Goal: Information Seeking & Learning: Learn about a topic

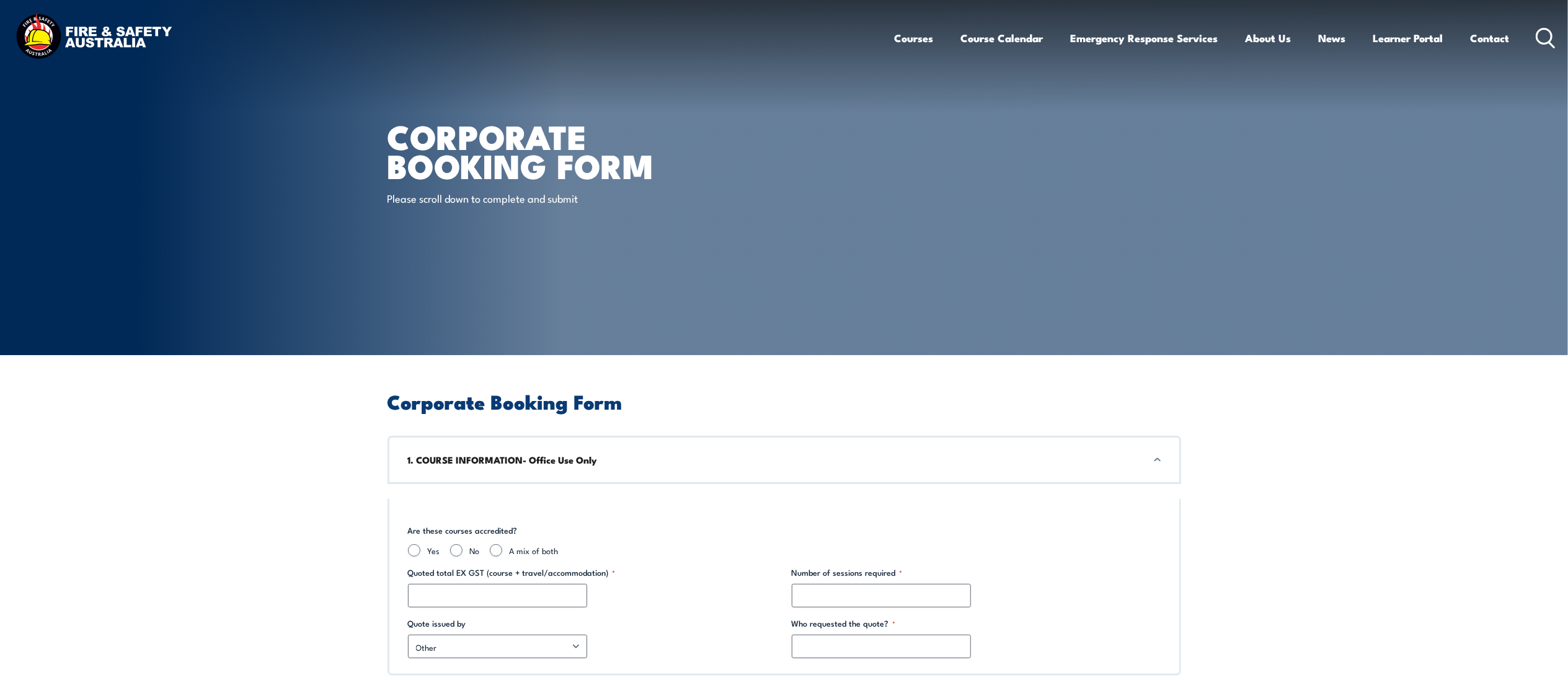
click at [95, 43] on img at bounding box center [94, 37] width 163 height 53
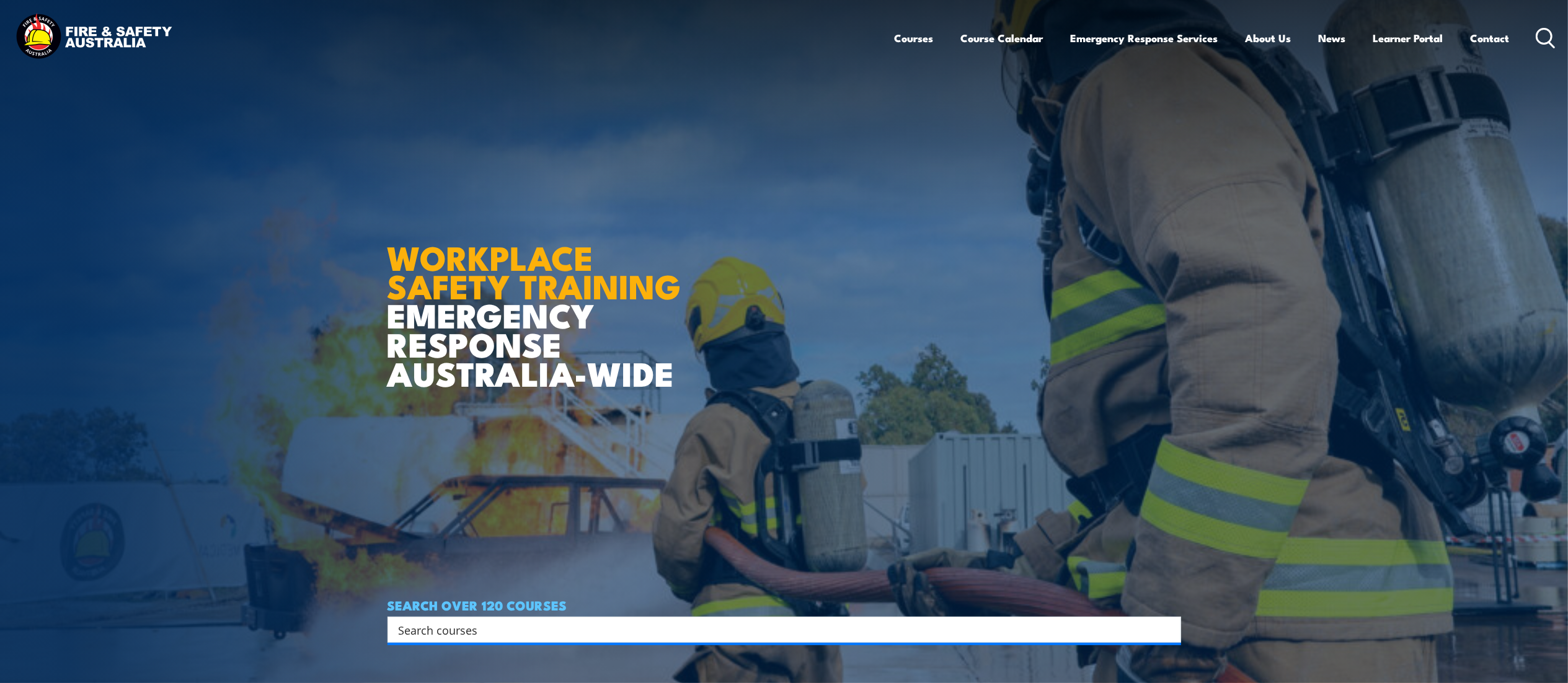
click at [479, 624] on input "Search input" at bounding box center [776, 629] width 755 height 18
type input "heights"
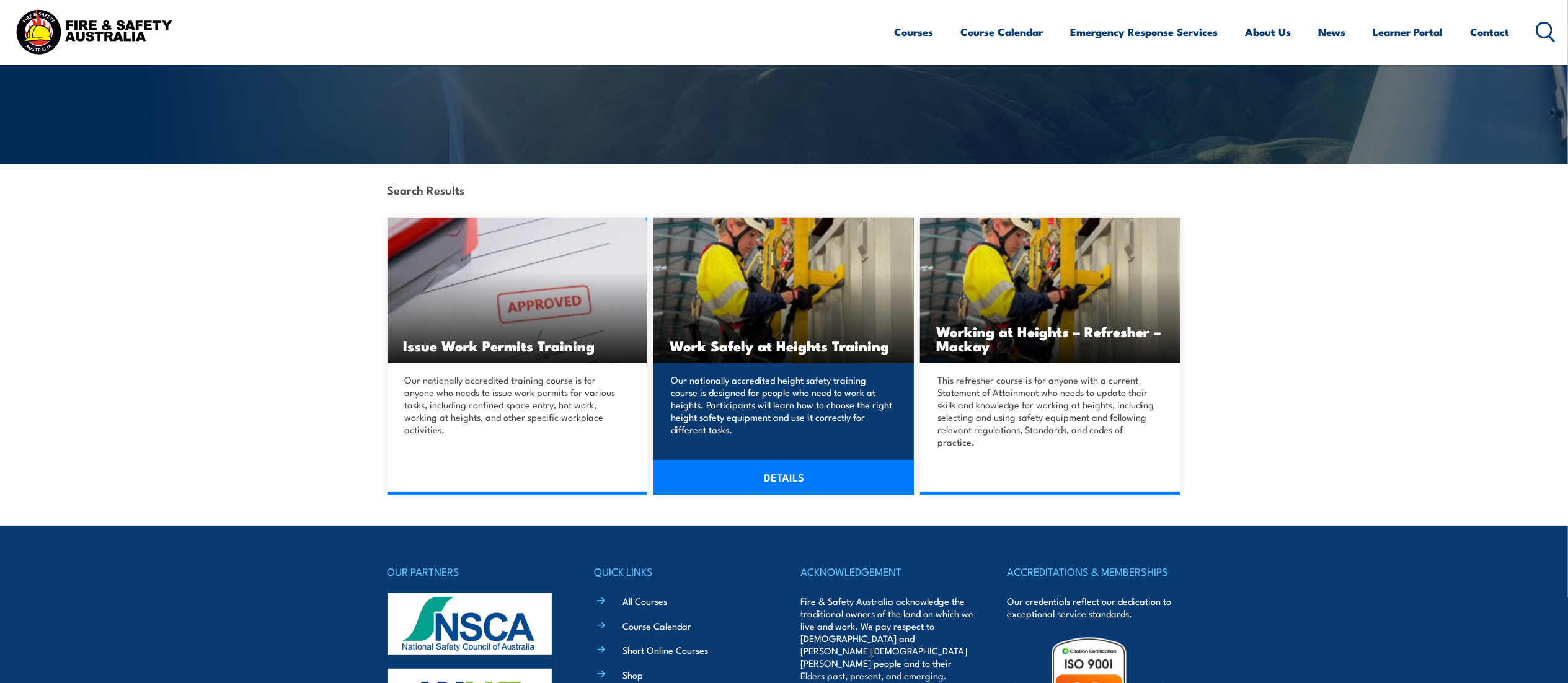
scroll to position [189, 0]
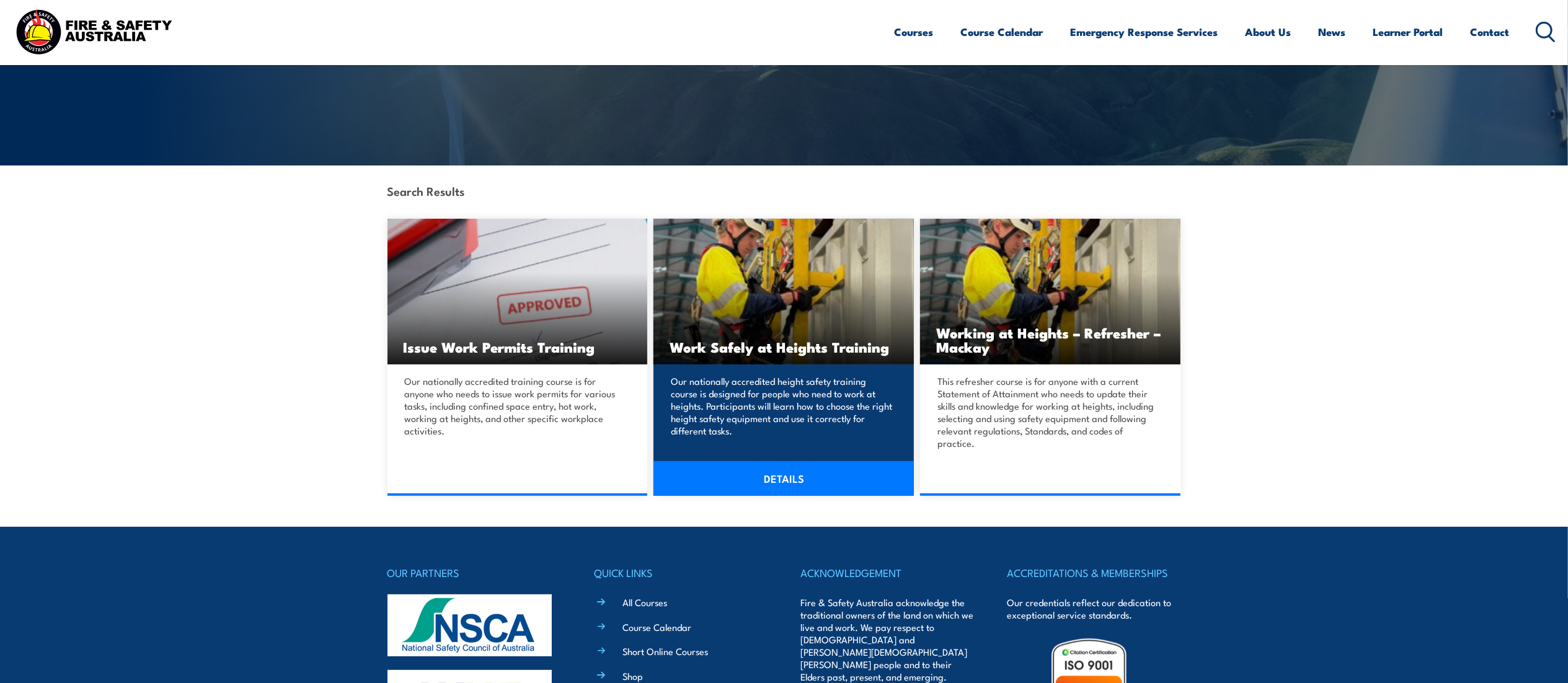
click at [792, 344] on h3 "Work Safely at Heights Training" at bounding box center [784, 347] width 228 height 14
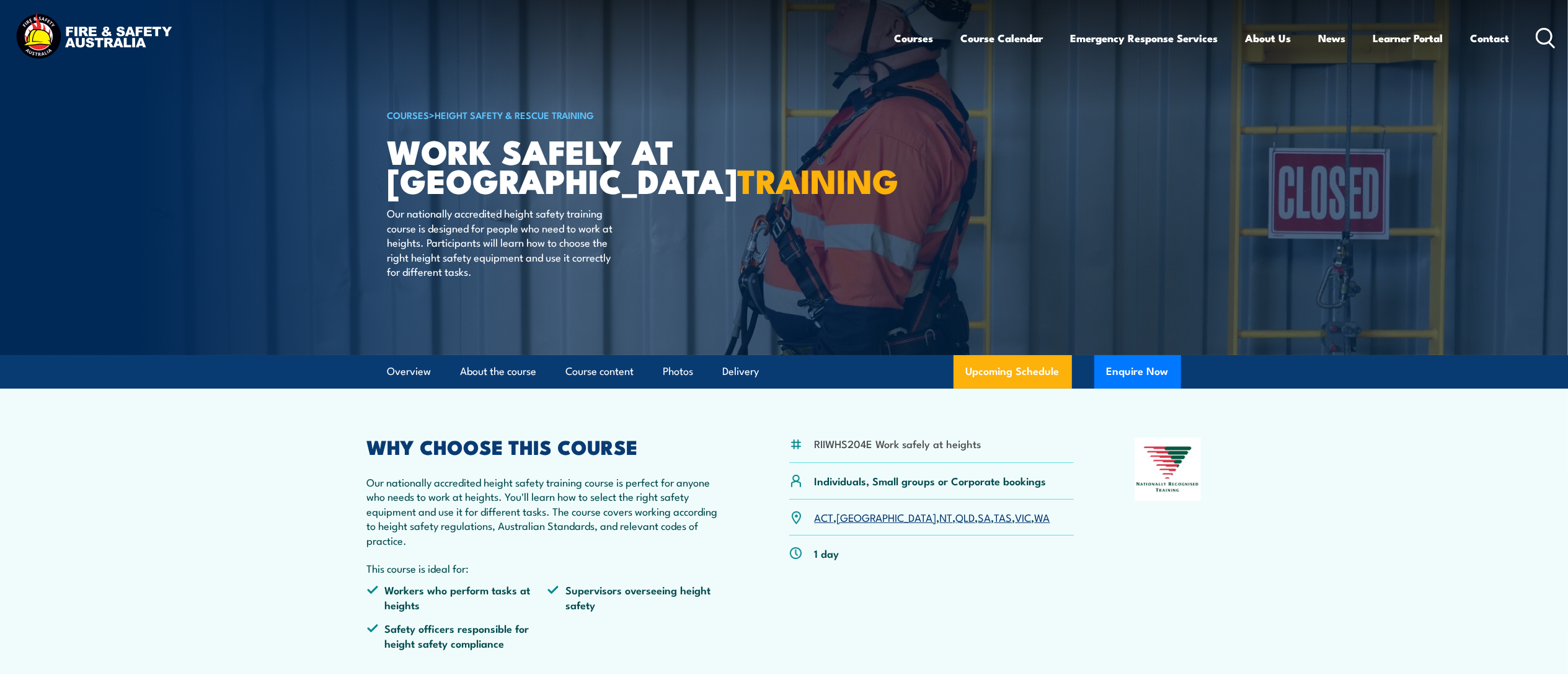
click at [860, 313] on article "COURSES > Height Safety & Rescue Training Work Safely at Heights TRAINING Our n…" at bounding box center [784, 178] width 794 height 355
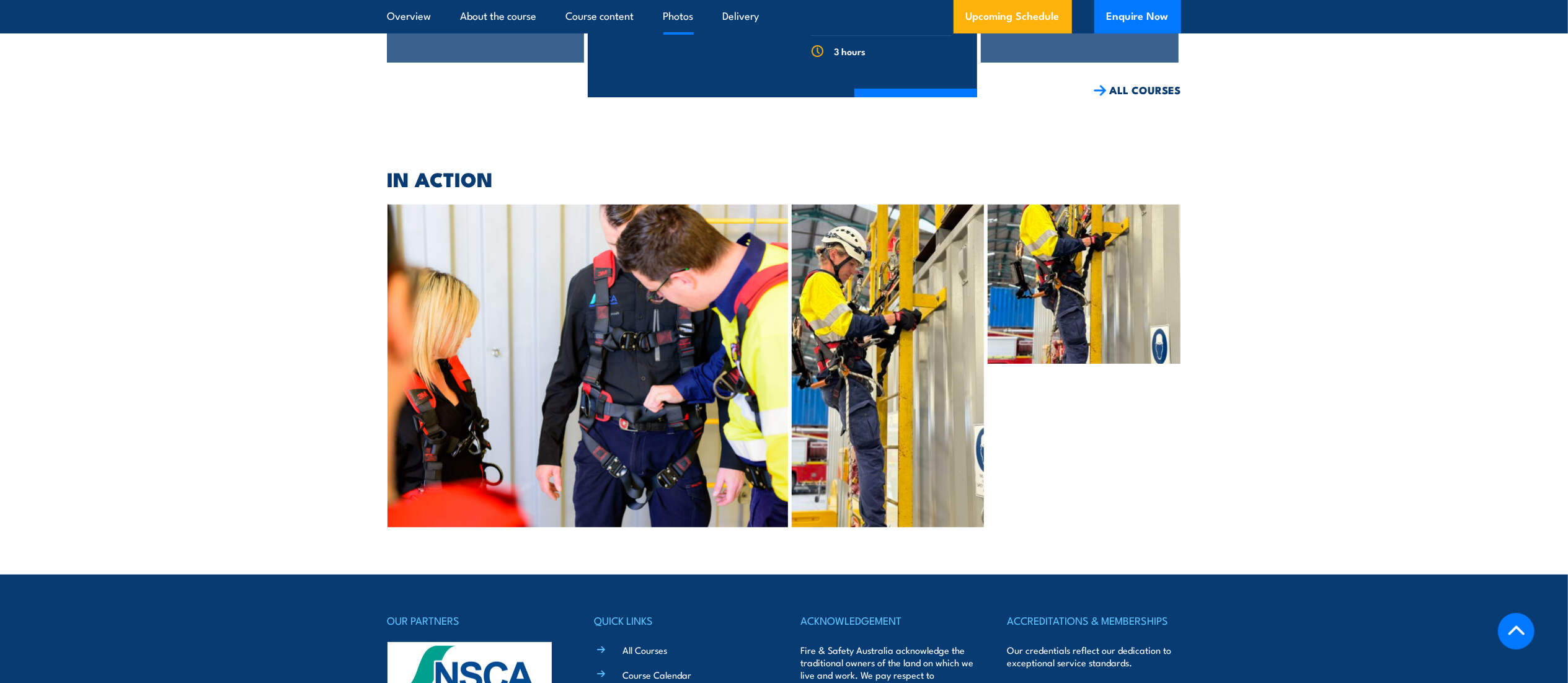
scroll to position [4947, 0]
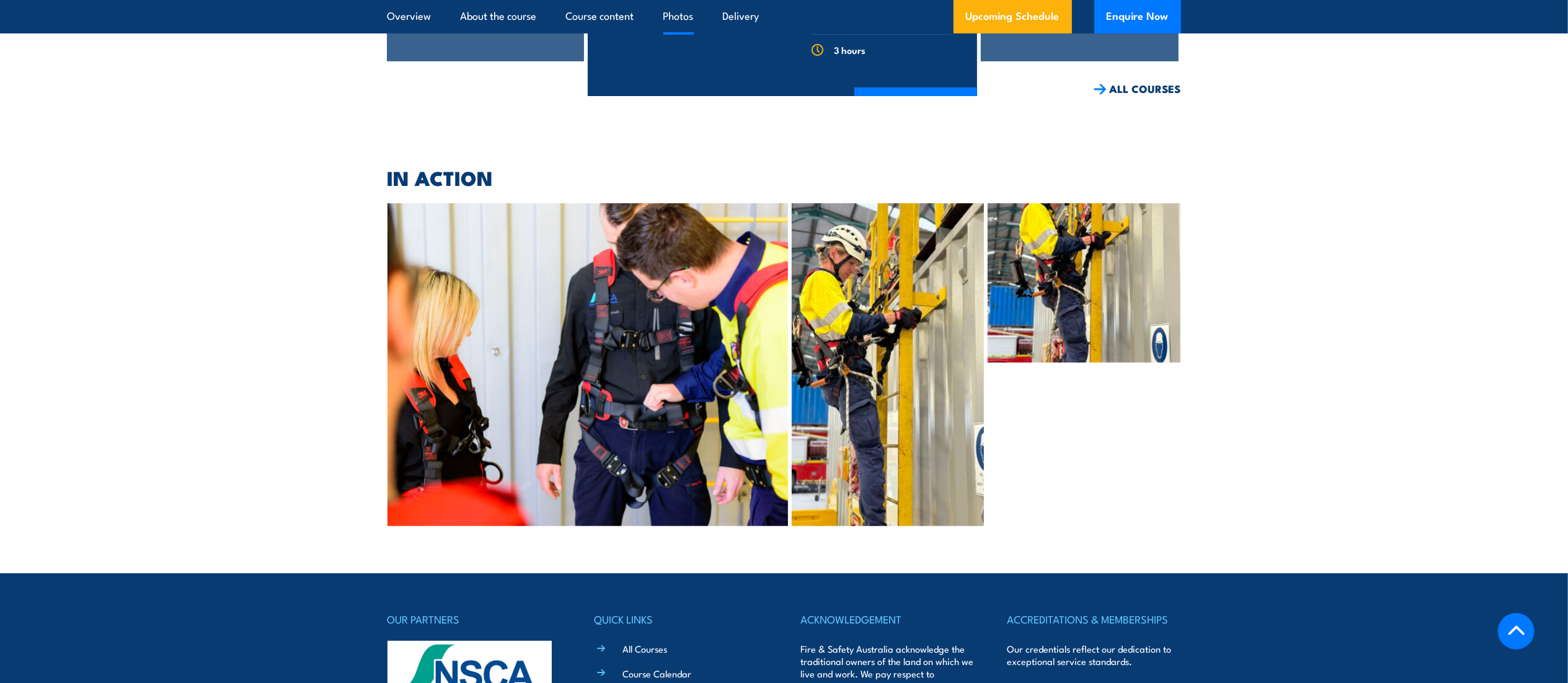
click at [662, 275] on img at bounding box center [588, 364] width 401 height 322
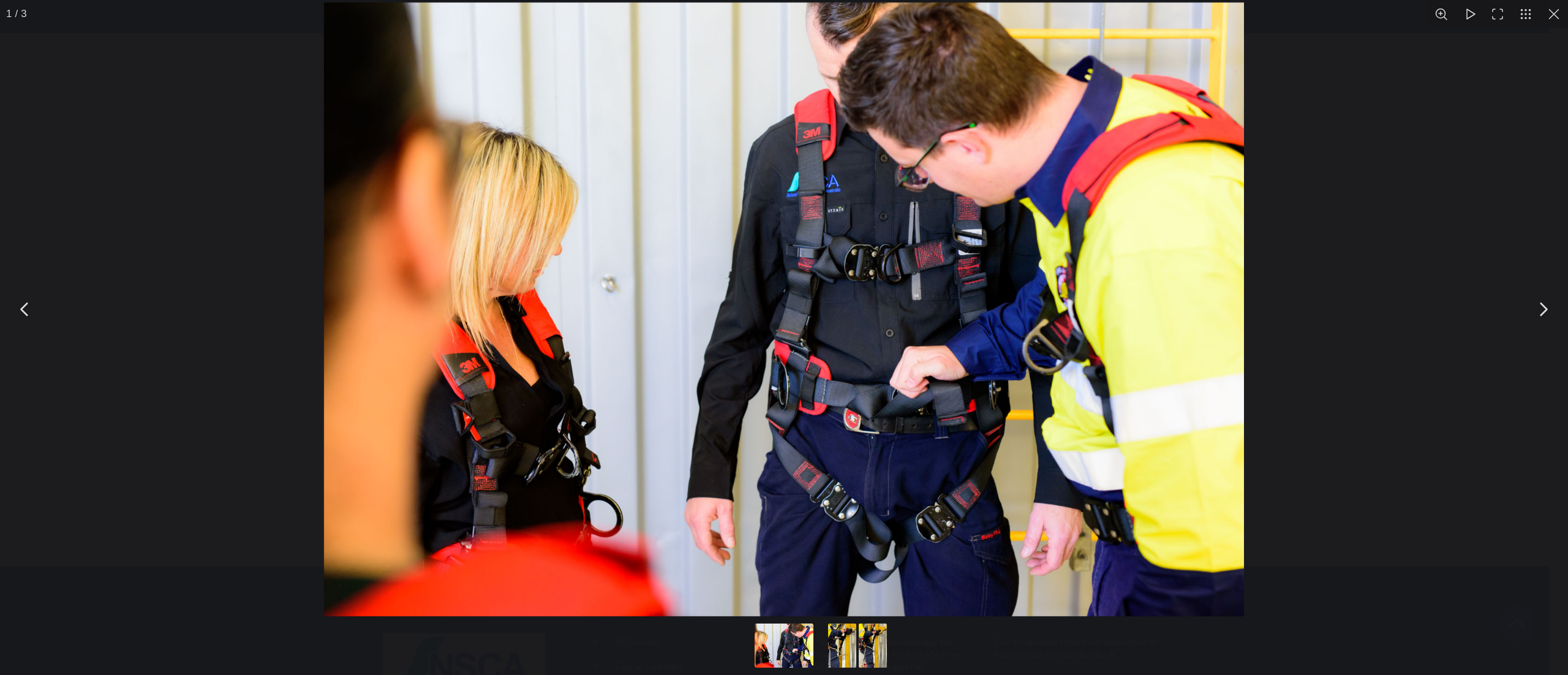
click at [1536, 325] on button "You can close this modal content with the ESC key" at bounding box center [1543, 309] width 30 height 30
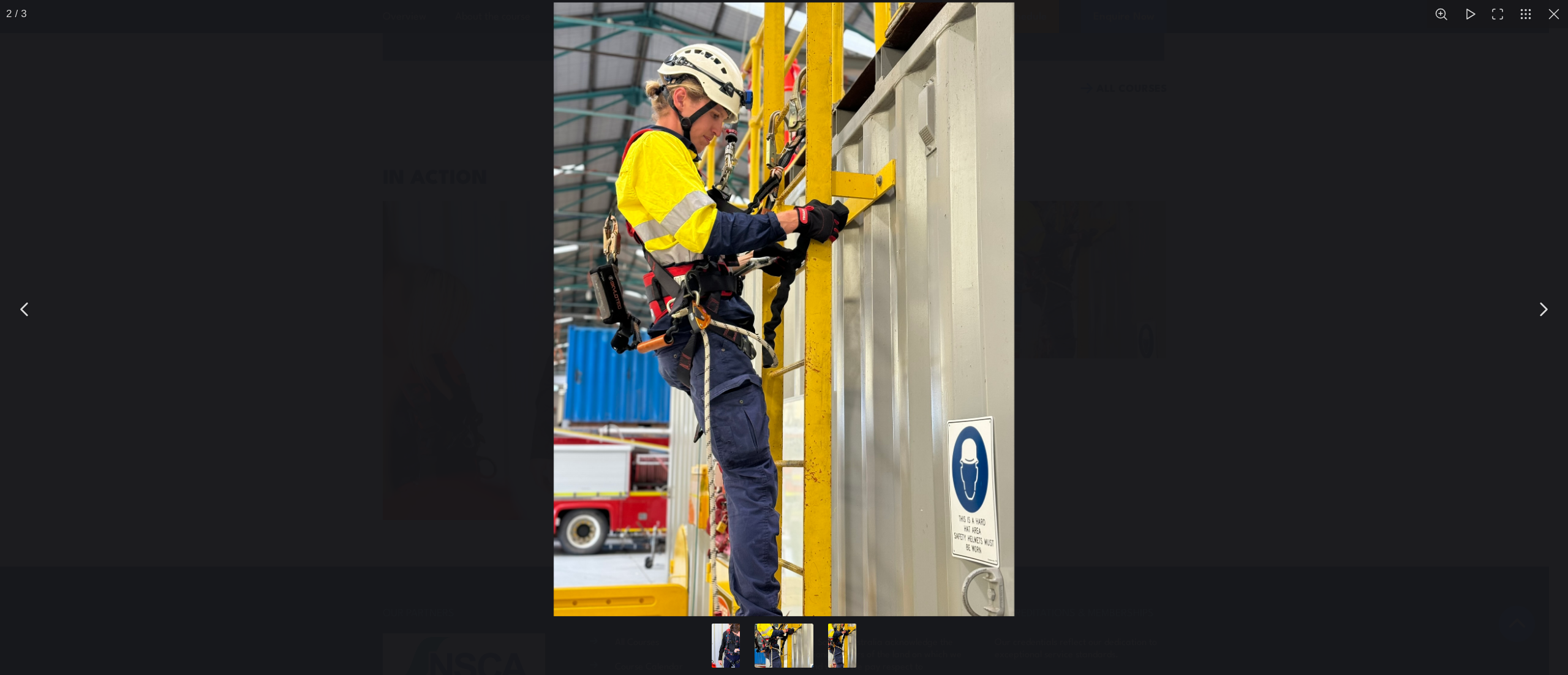
click at [1542, 323] on button "You can close this modal content with the ESC key" at bounding box center [1543, 309] width 30 height 30
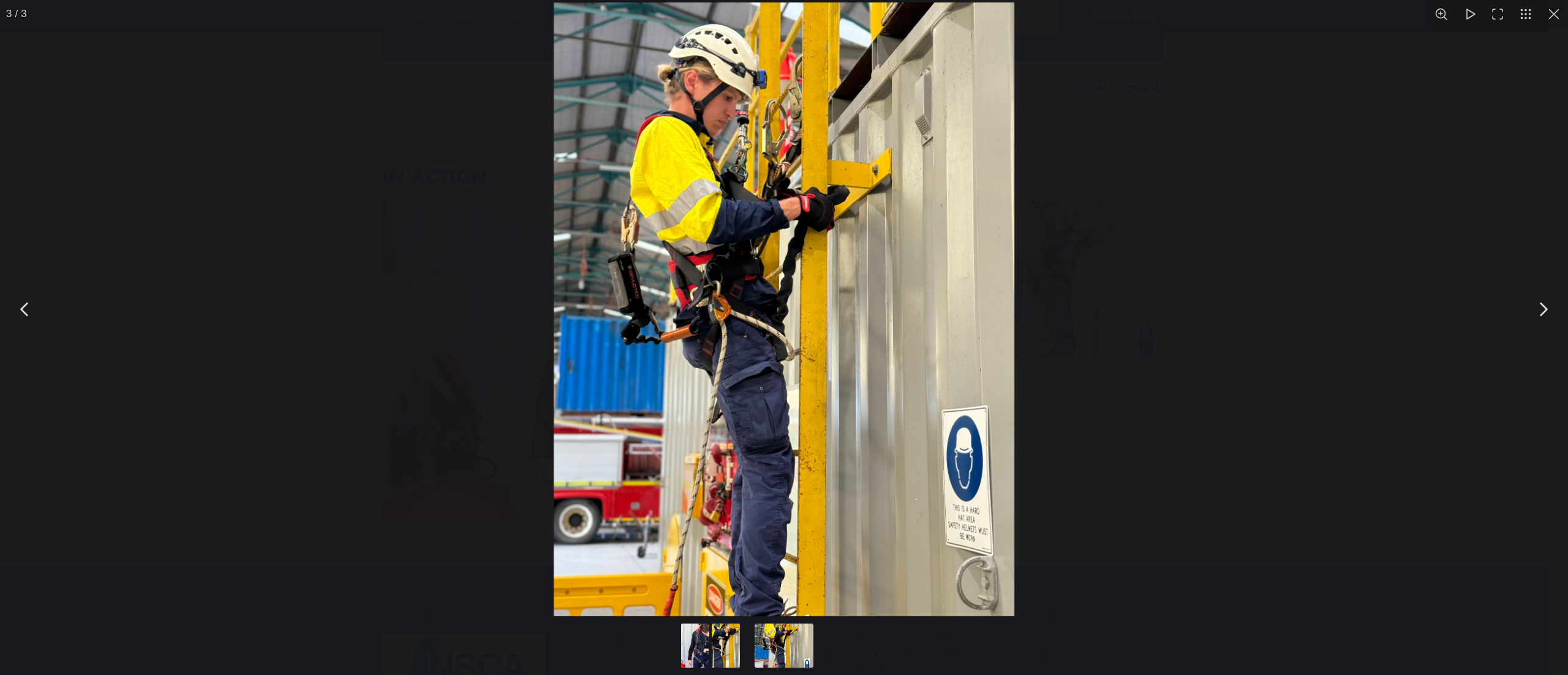
click at [1538, 309] on button "You can close this modal content with the ESC key" at bounding box center [1543, 309] width 30 height 30
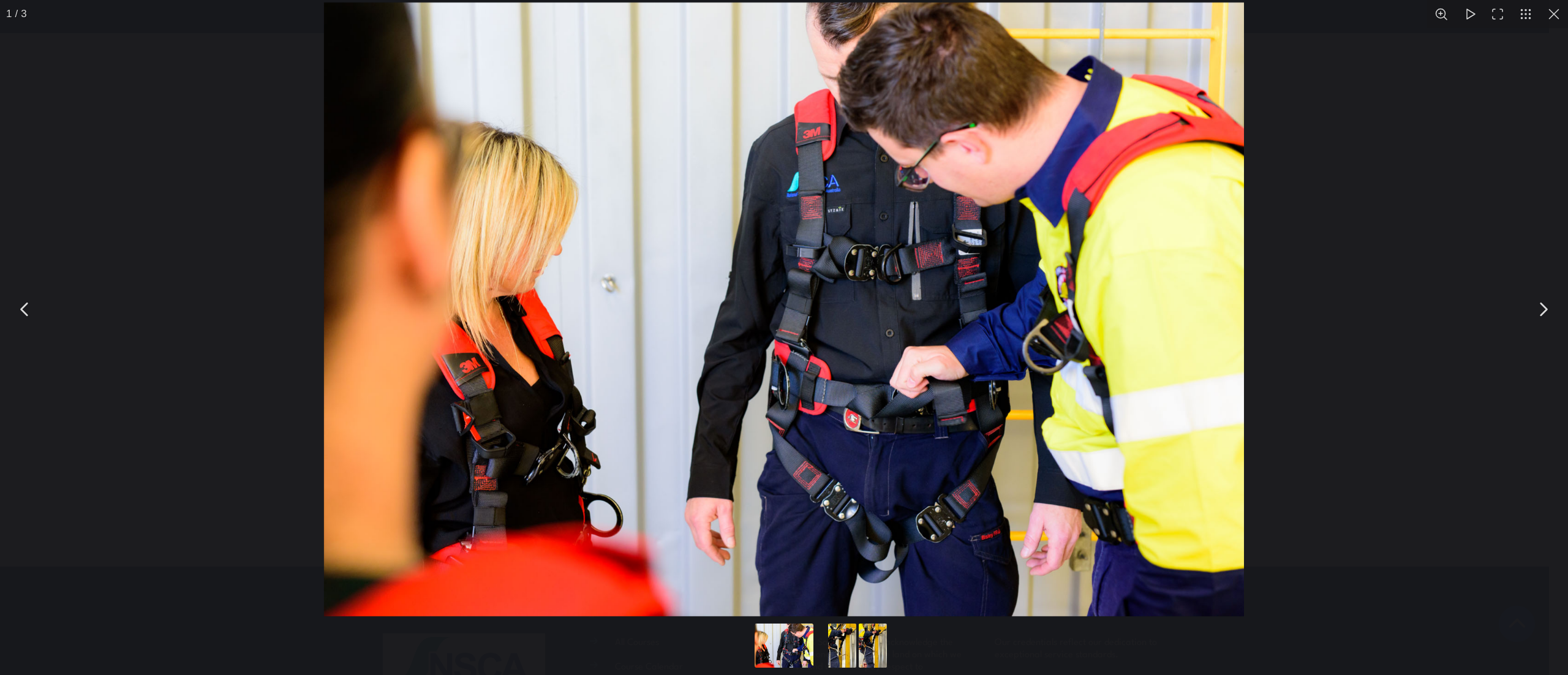
click at [1549, 37] on div "You can close this modal content with the ESC key" at bounding box center [784, 309] width 1568 height 619
